Goal: Transaction & Acquisition: Download file/media

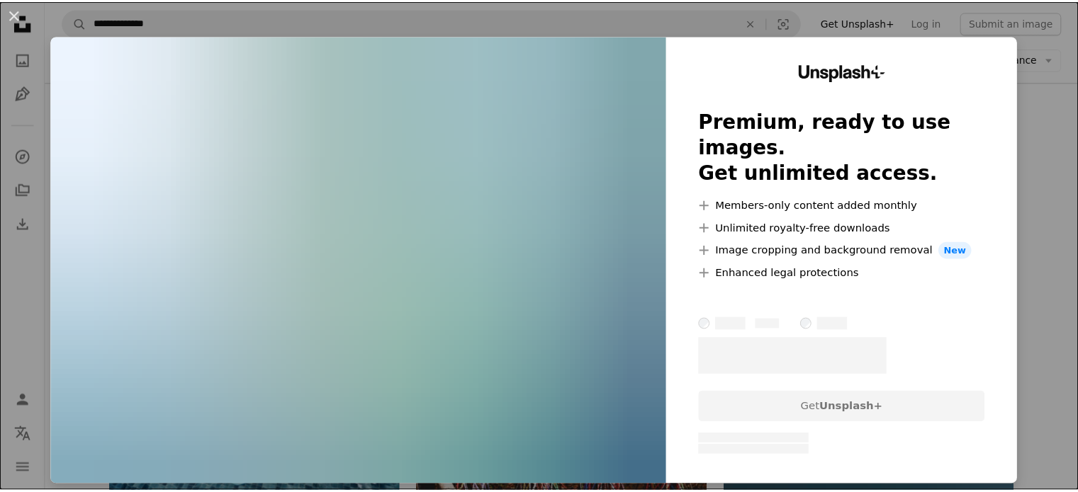
scroll to position [1043, 0]
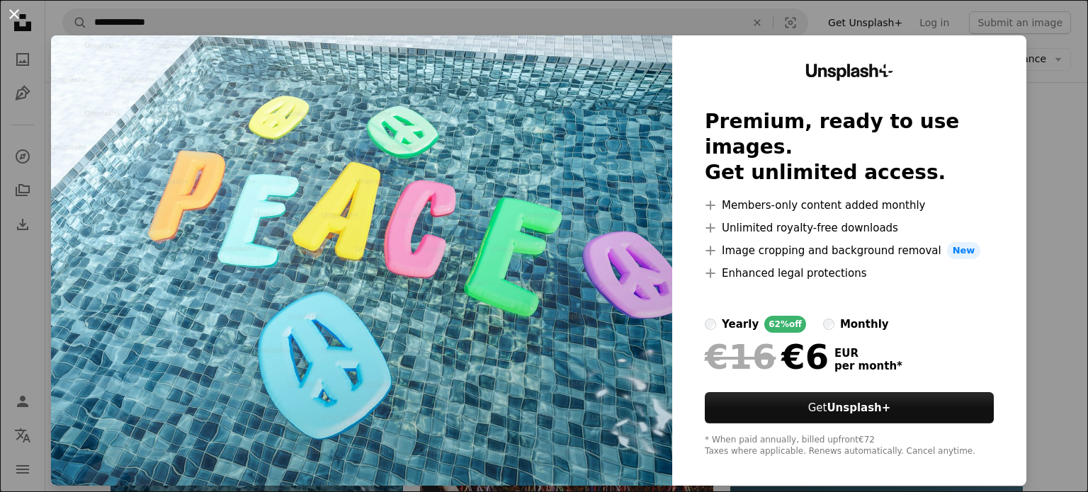
click at [14, 16] on button "An X shape" at bounding box center [14, 14] width 17 height 17
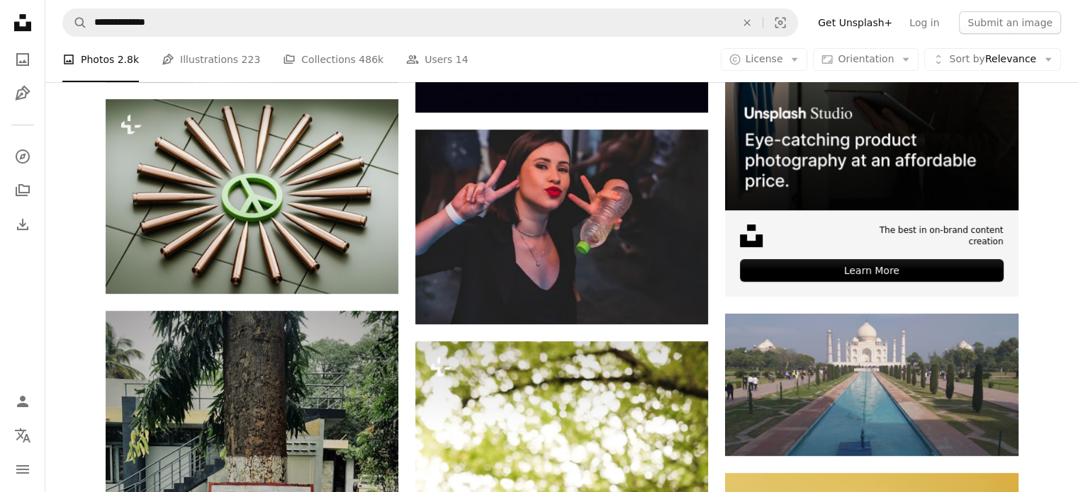
scroll to position [115, 0]
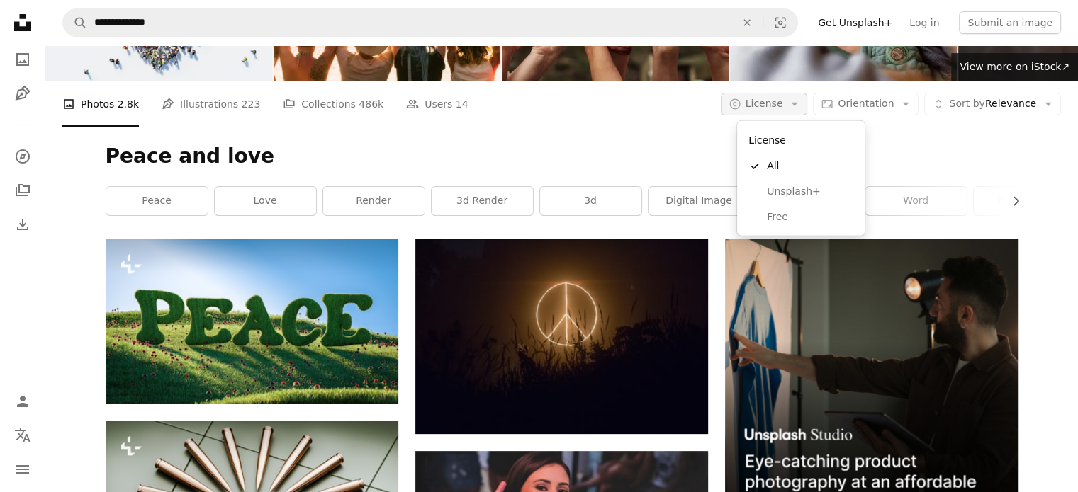
click at [774, 106] on span "License" at bounding box center [764, 103] width 38 height 11
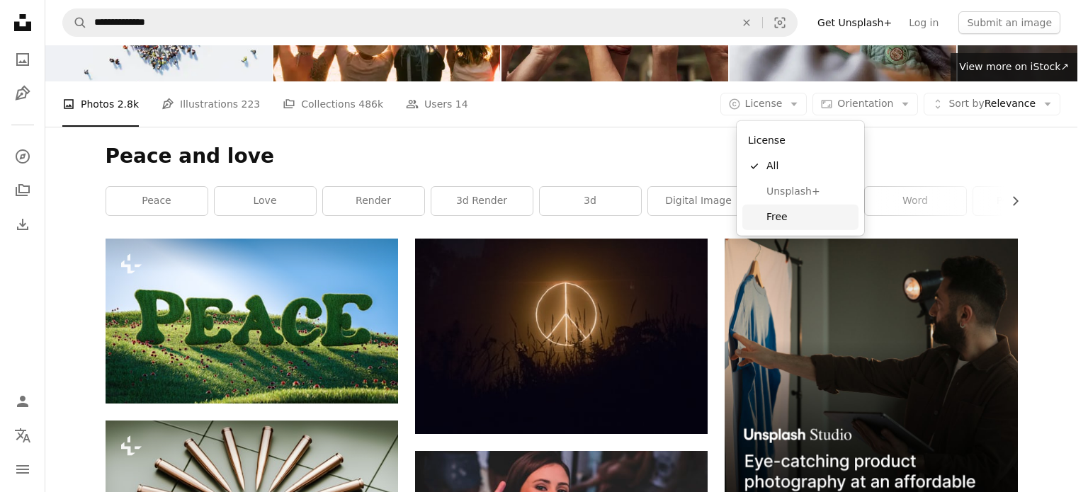
click at [787, 217] on span "Free" at bounding box center [810, 217] width 86 height 14
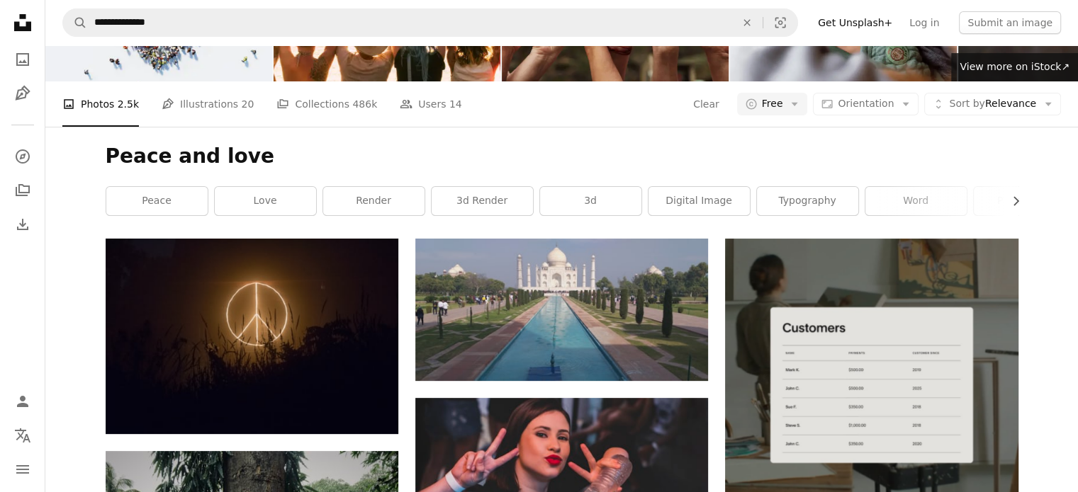
scroll to position [1386, 0]
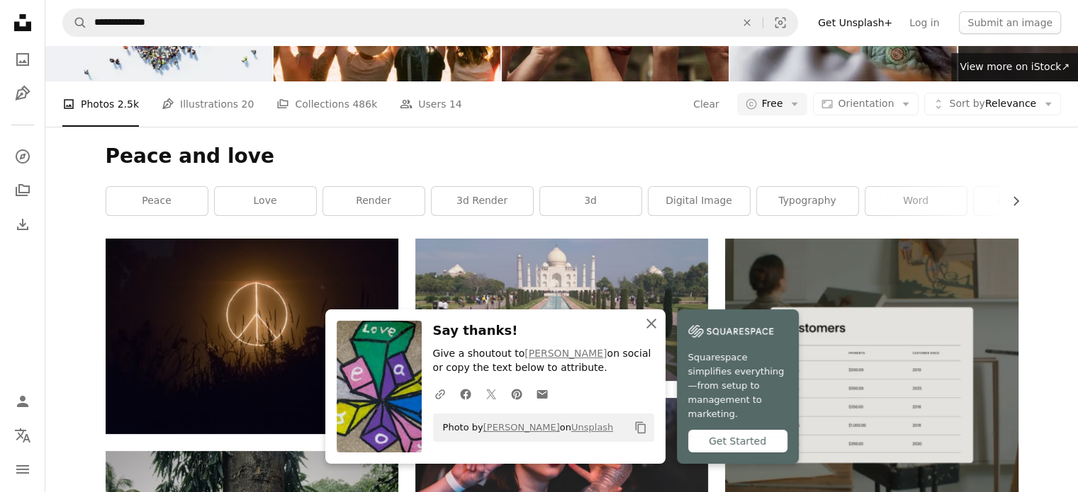
click at [658, 332] on icon "An X shape" at bounding box center [651, 323] width 17 height 17
